Goal: Check status

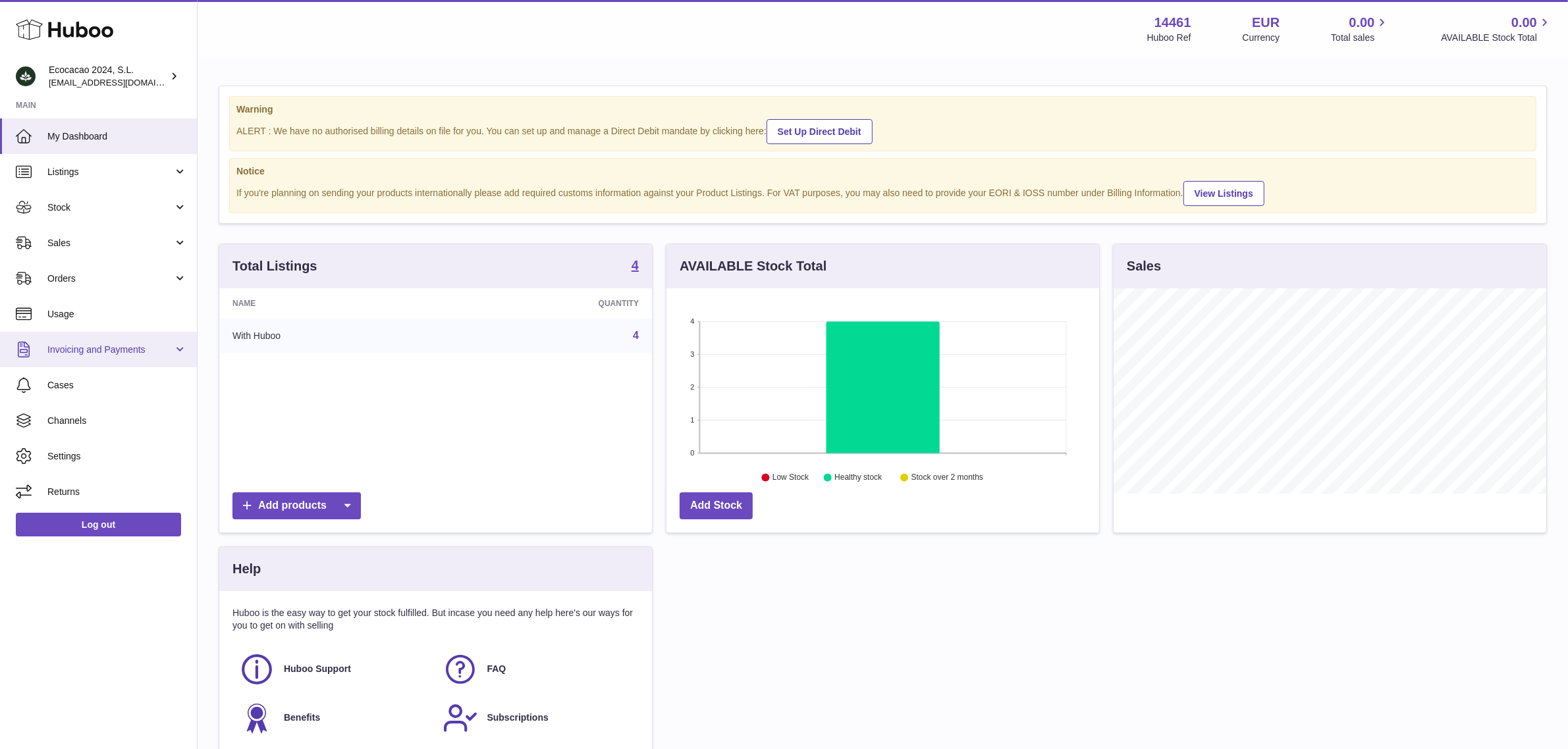
scroll to position [205, 433]
click at [92, 205] on span "Stock" at bounding box center [110, 208] width 126 height 13
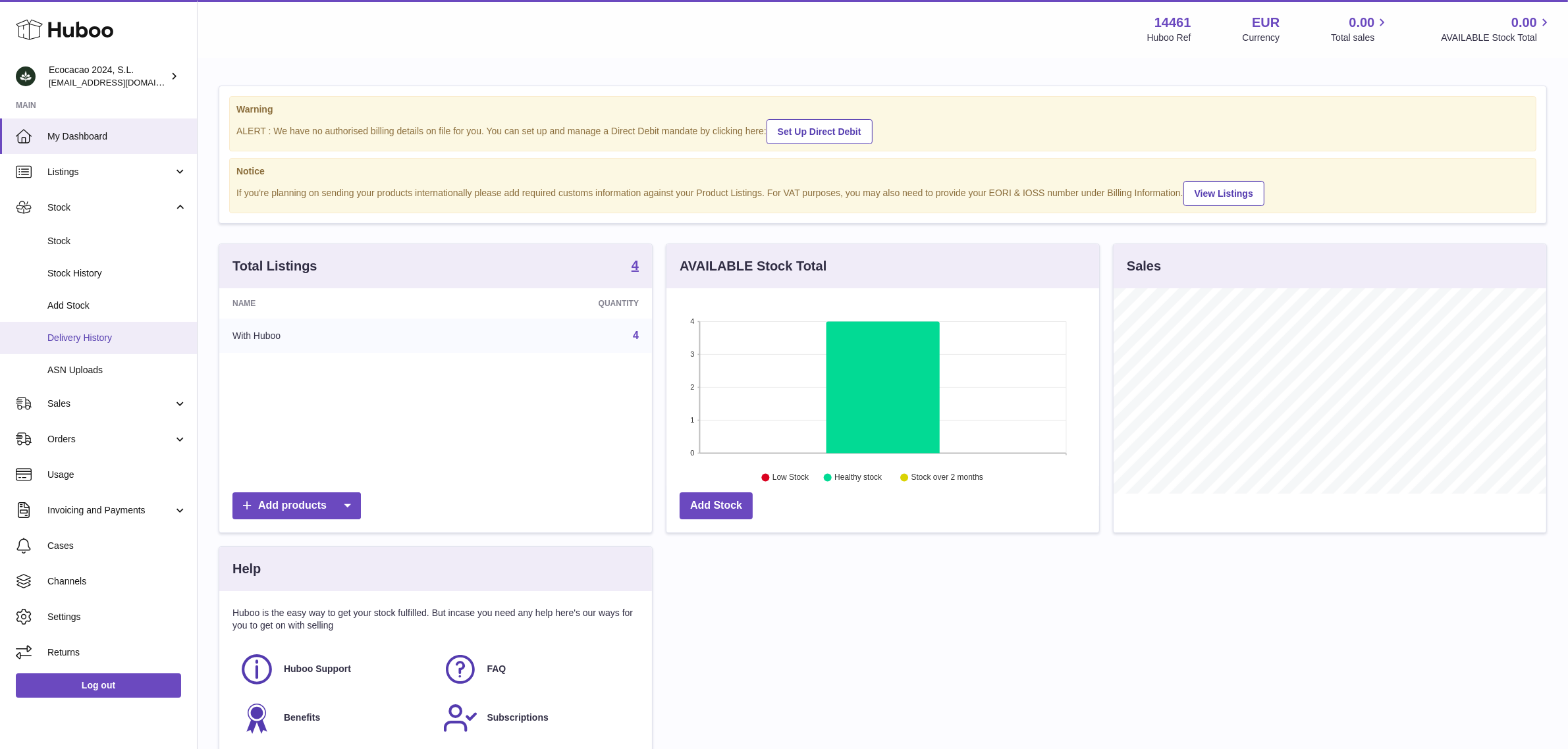
click at [96, 339] on span "Delivery History" at bounding box center [117, 338] width 140 height 13
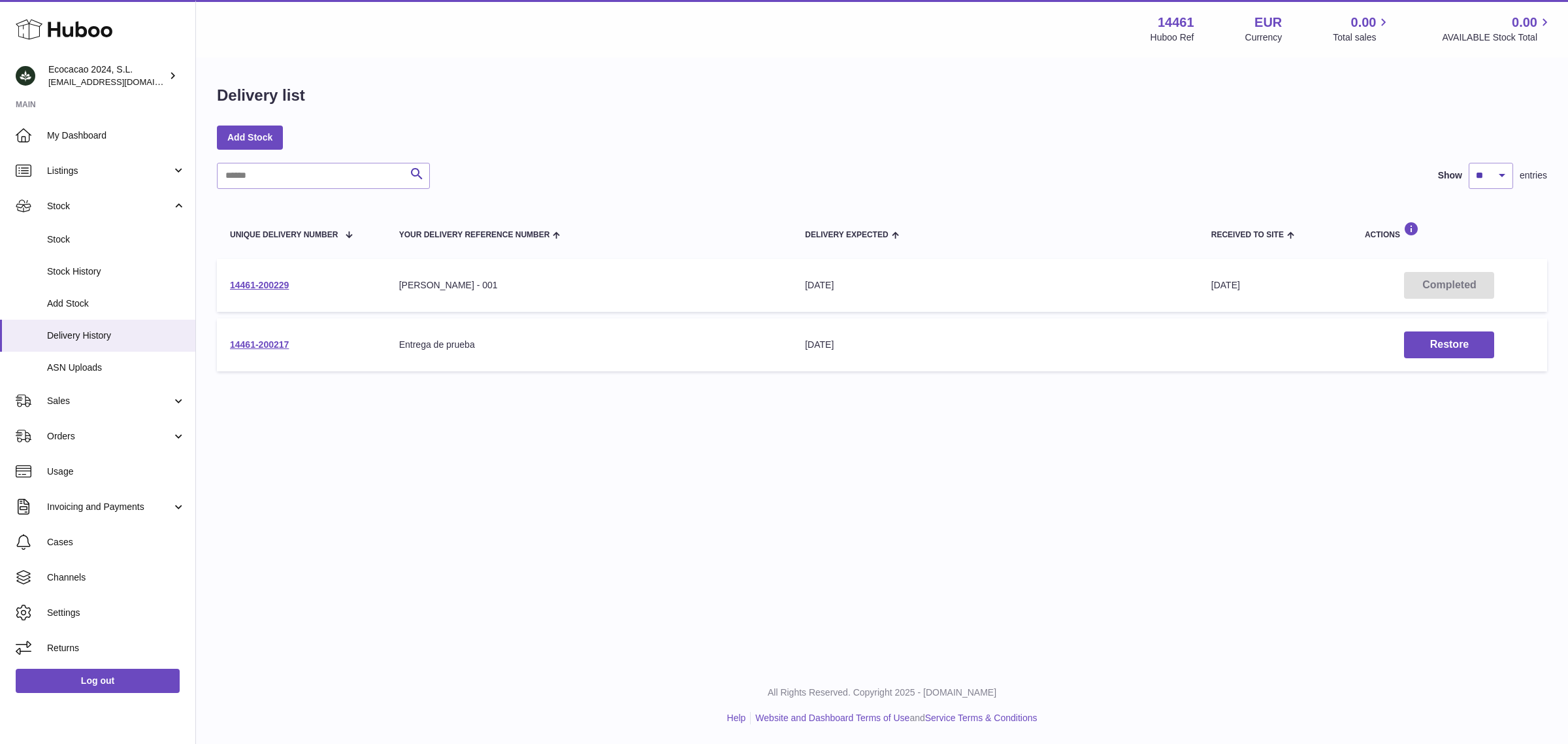
drag, startPoint x: 309, startPoint y: 345, endPoint x: 296, endPoint y: 347, distance: 13.2
click at [296, 347] on td "14461-200217" at bounding box center [301, 345] width 169 height 53
drag, startPoint x: 312, startPoint y: 285, endPoint x: 230, endPoint y: 285, distance: 82.0
click at [230, 285] on td "14461-200229" at bounding box center [301, 285] width 169 height 53
copy link "14461-200229"
